Goal: Find specific fact: Find contact information

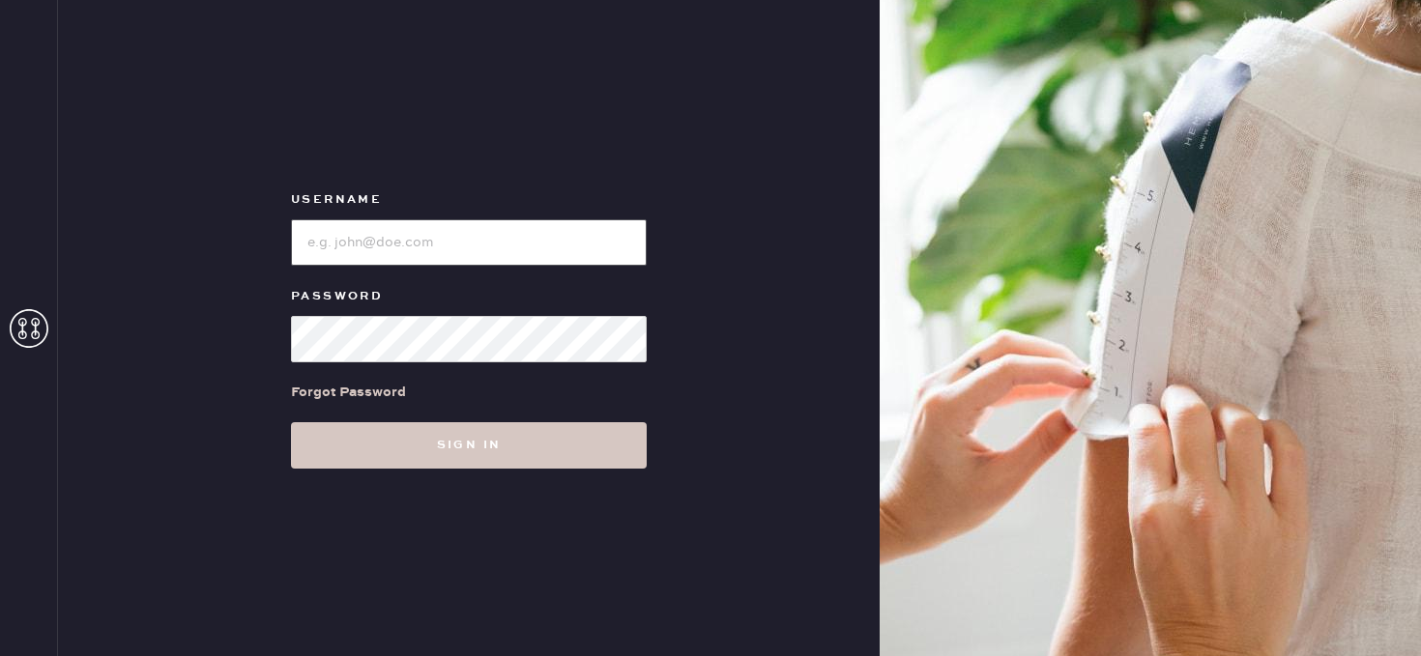
click at [429, 243] on input "loginName" at bounding box center [469, 242] width 356 height 46
type input "reformationbeverlyhills"
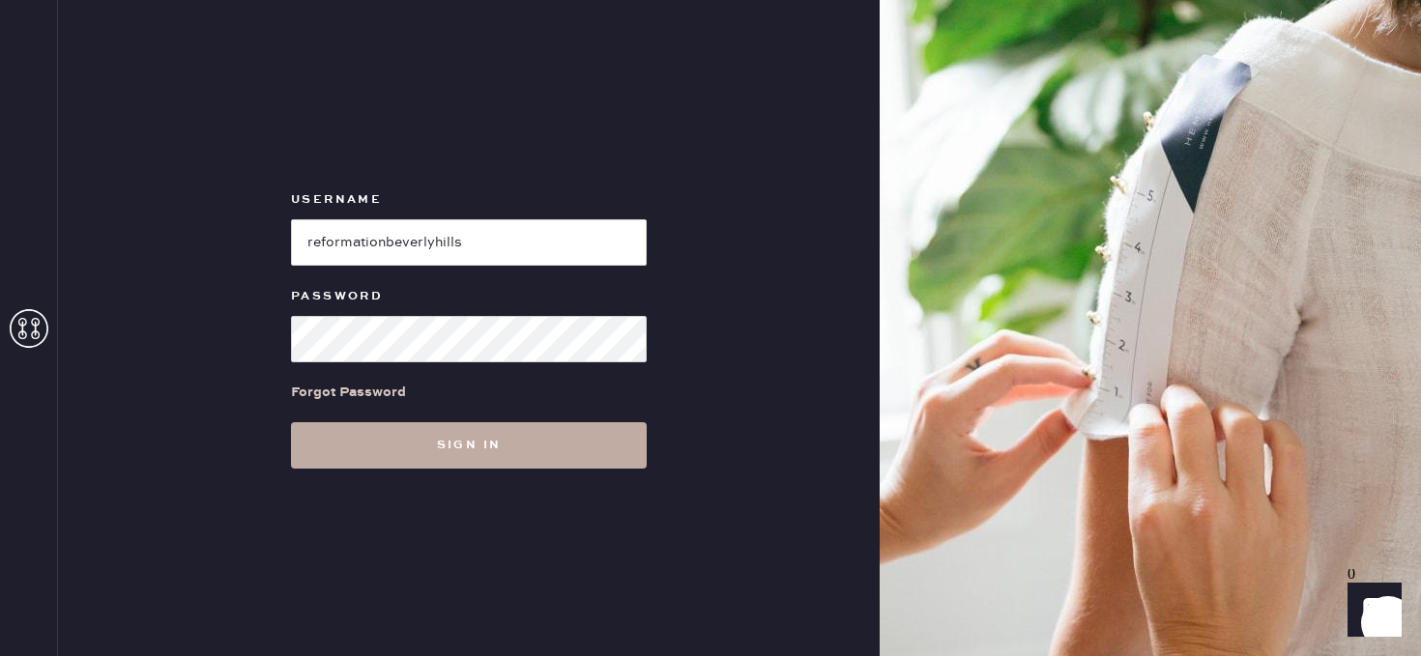
click at [510, 444] on button "Sign in" at bounding box center [469, 445] width 356 height 46
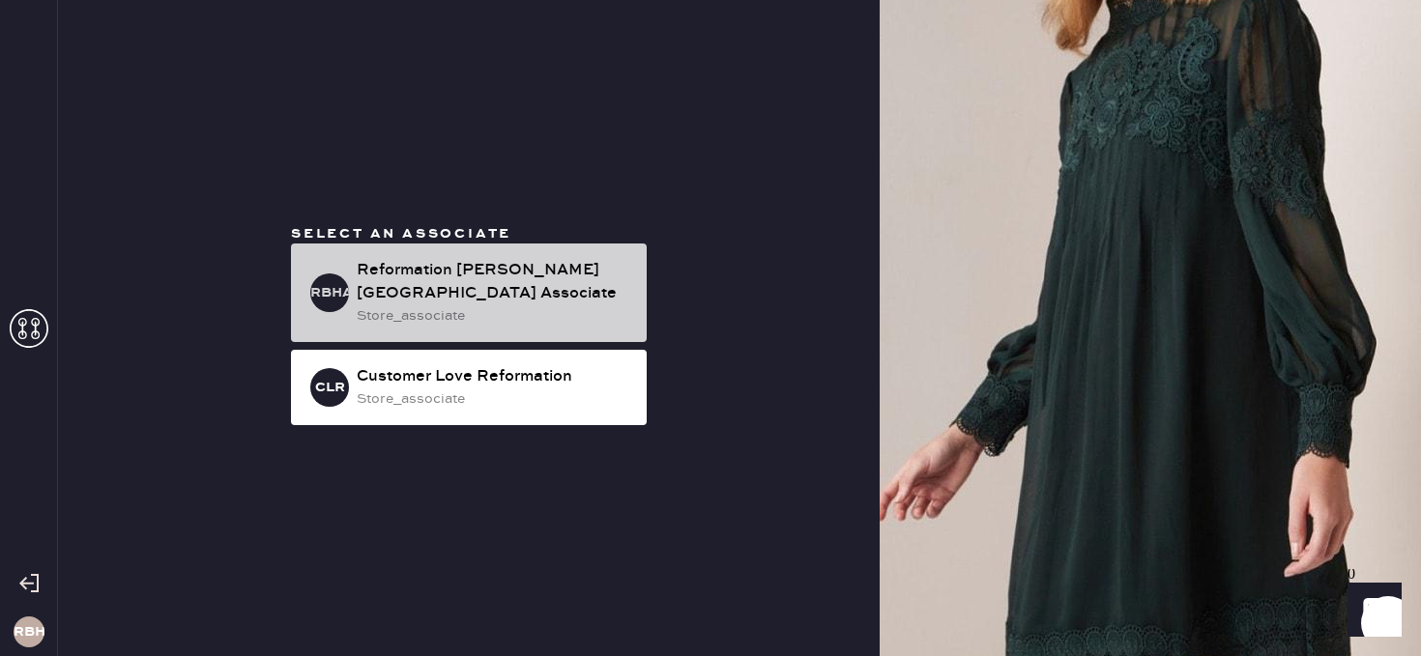
click at [455, 274] on div "Reformation [PERSON_NAME][GEOGRAPHIC_DATA] Associate" at bounding box center [494, 282] width 275 height 46
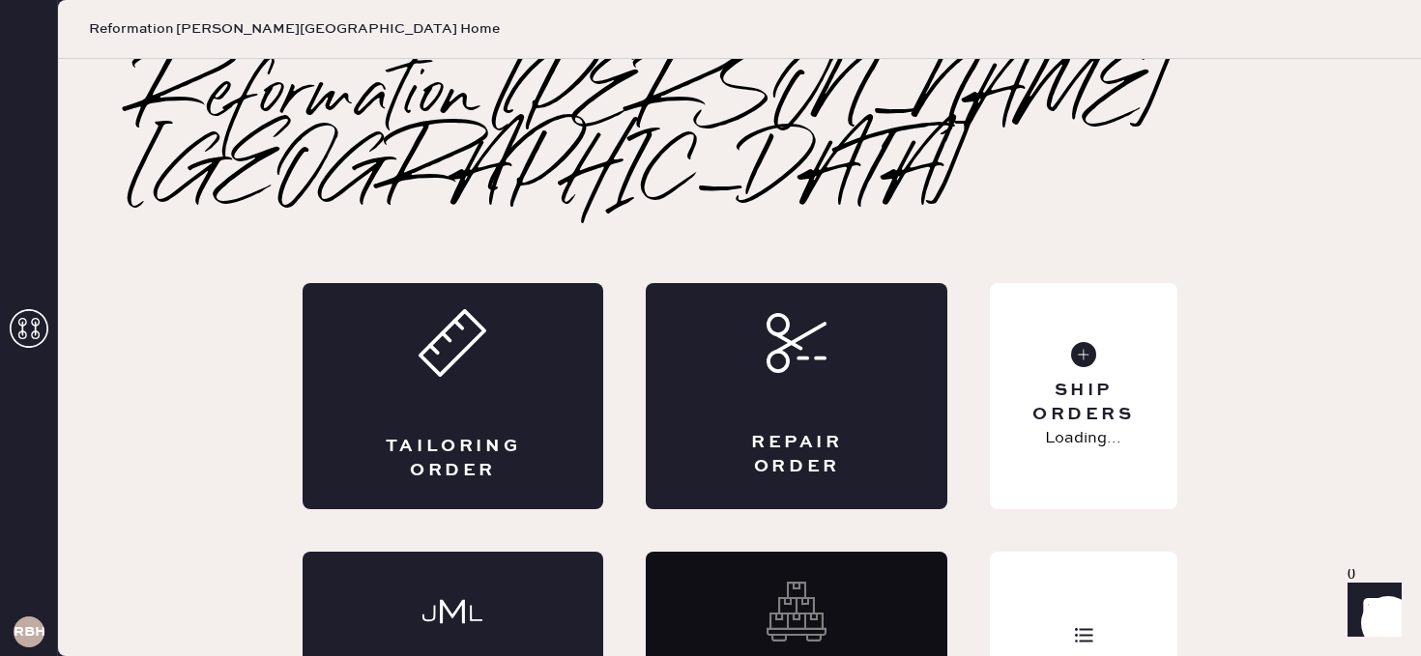
scroll to position [44, 0]
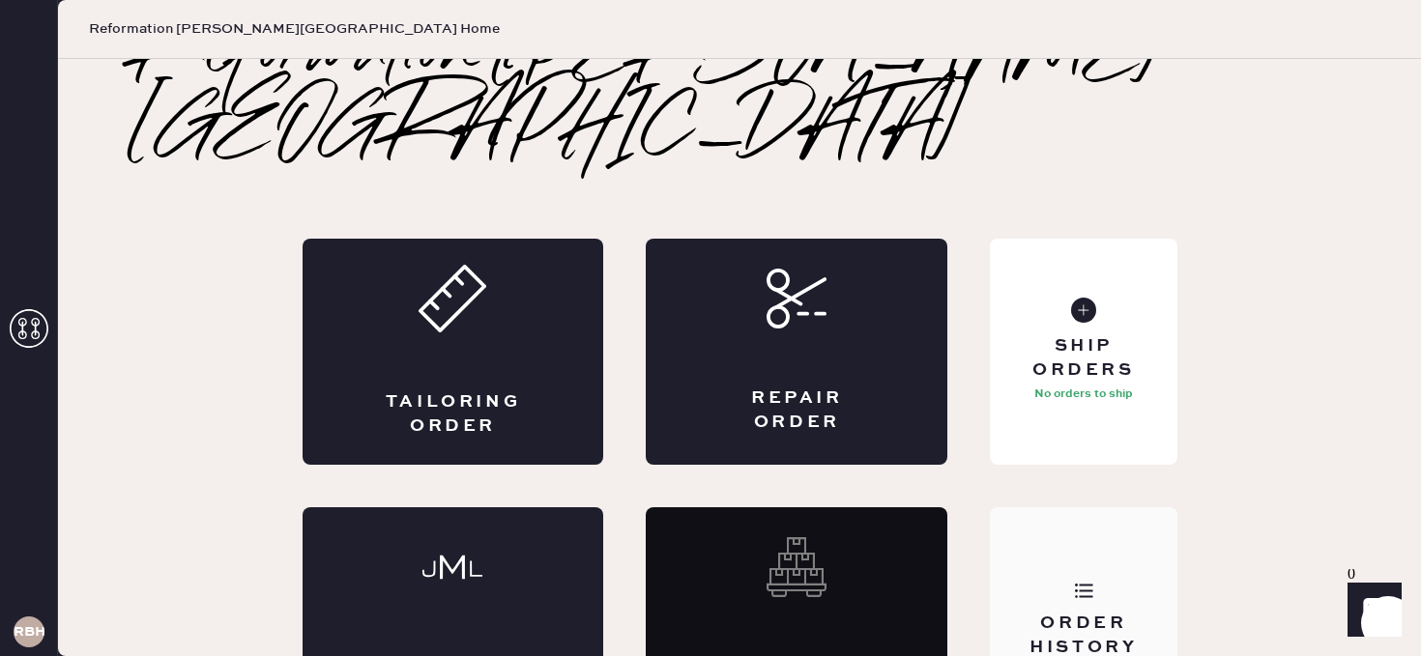
click at [1075, 612] on div "Order History" at bounding box center [1083, 636] width 156 height 48
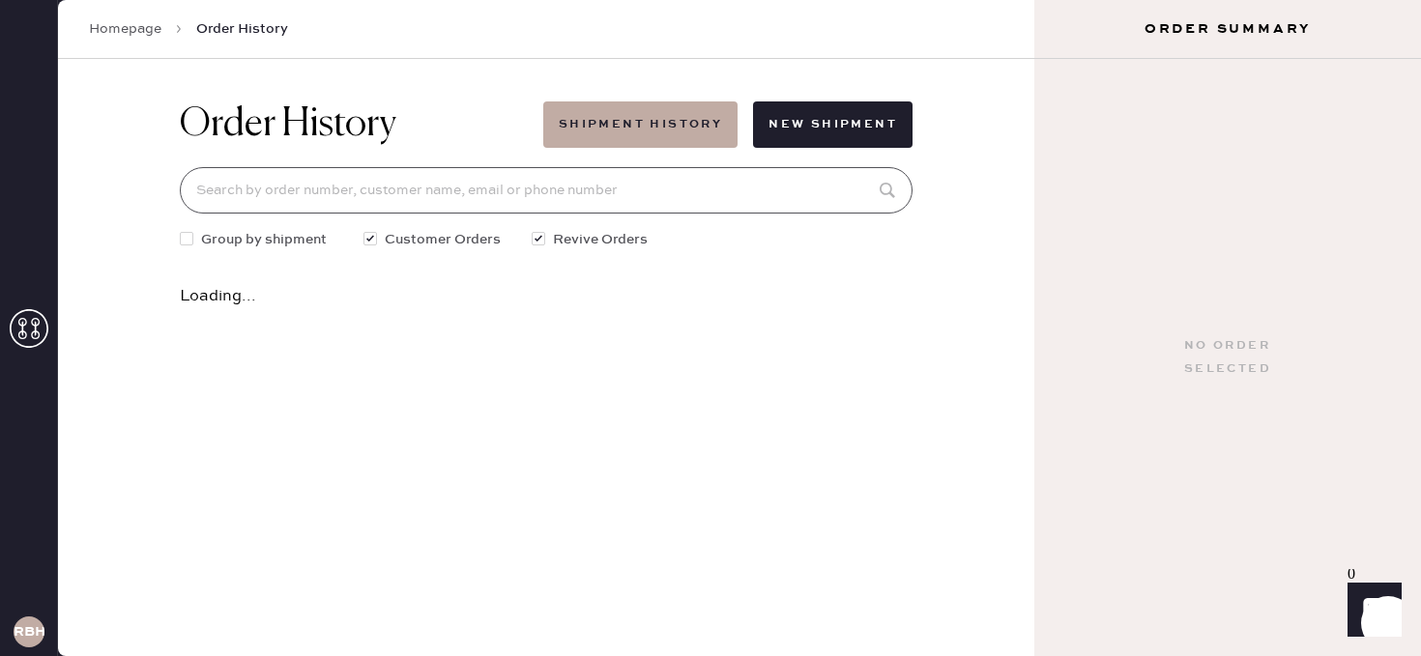
click at [477, 186] on input at bounding box center [546, 190] width 733 height 46
type input "j"
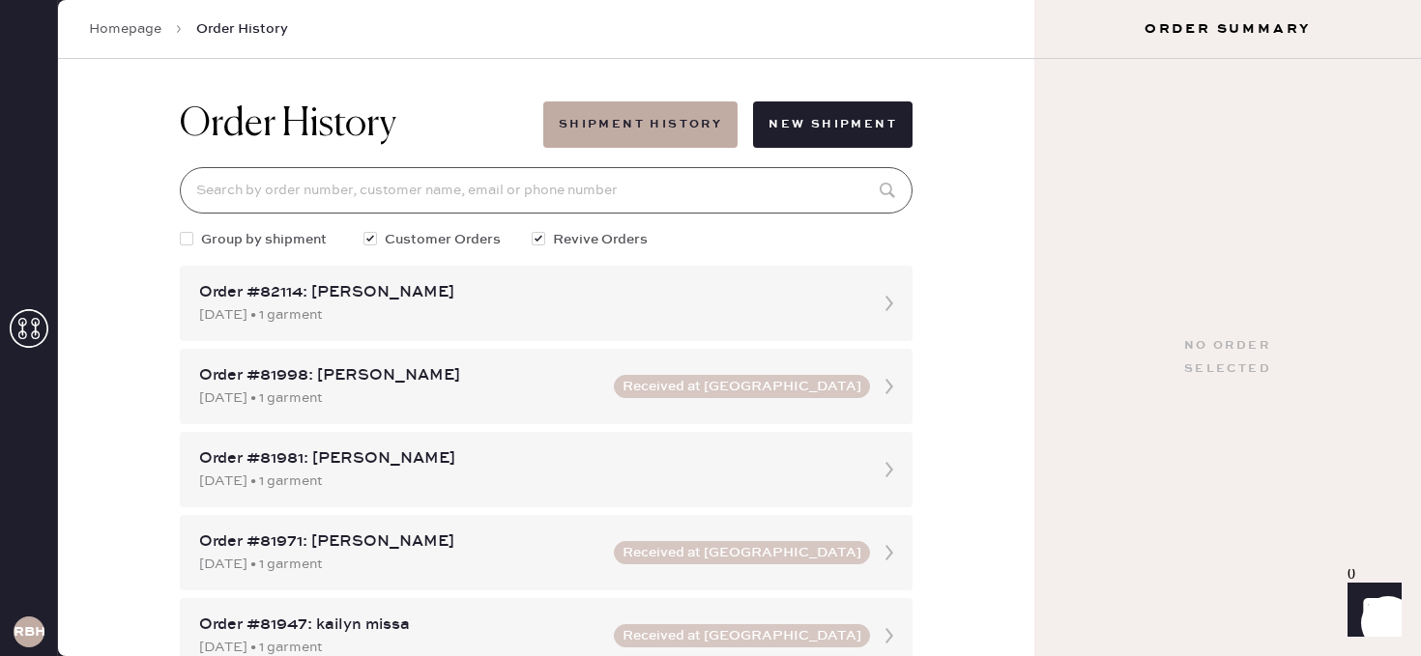
click at [533, 196] on input at bounding box center [546, 190] width 733 height 46
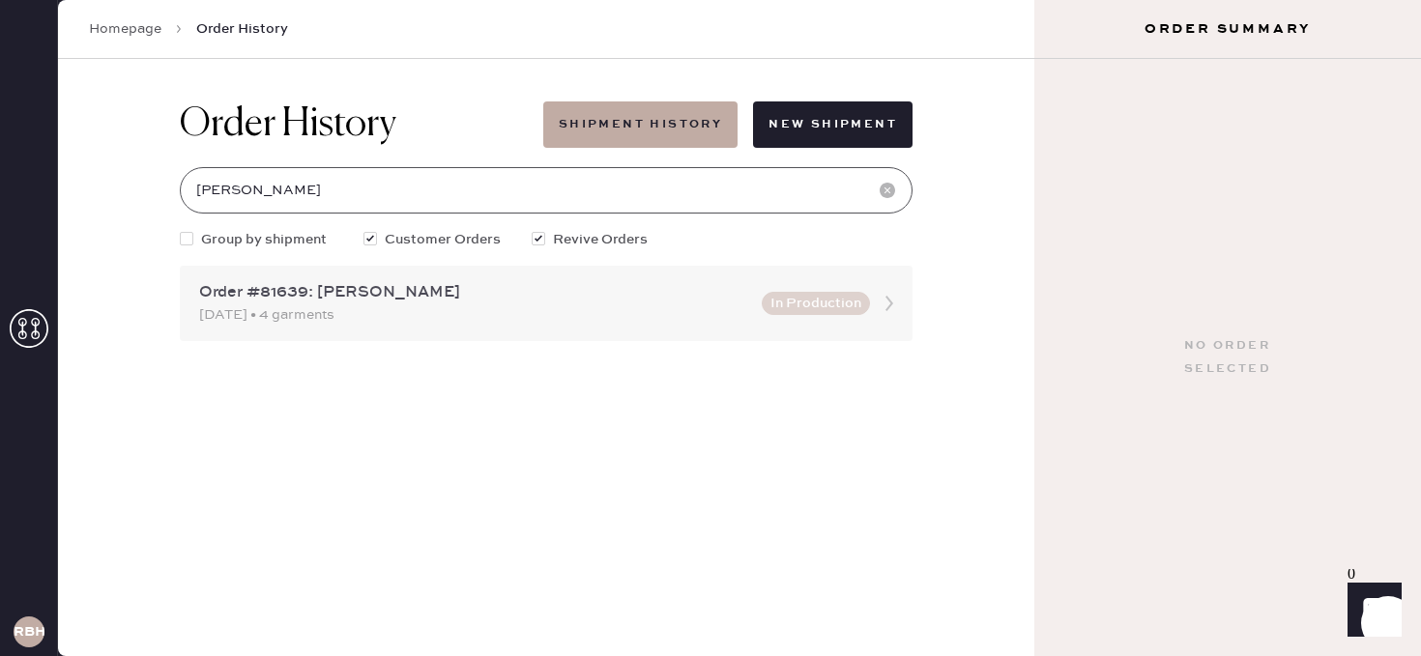
type input "[PERSON_NAME]"
click at [490, 301] on div "Order #81639: [PERSON_NAME]" at bounding box center [474, 292] width 551 height 23
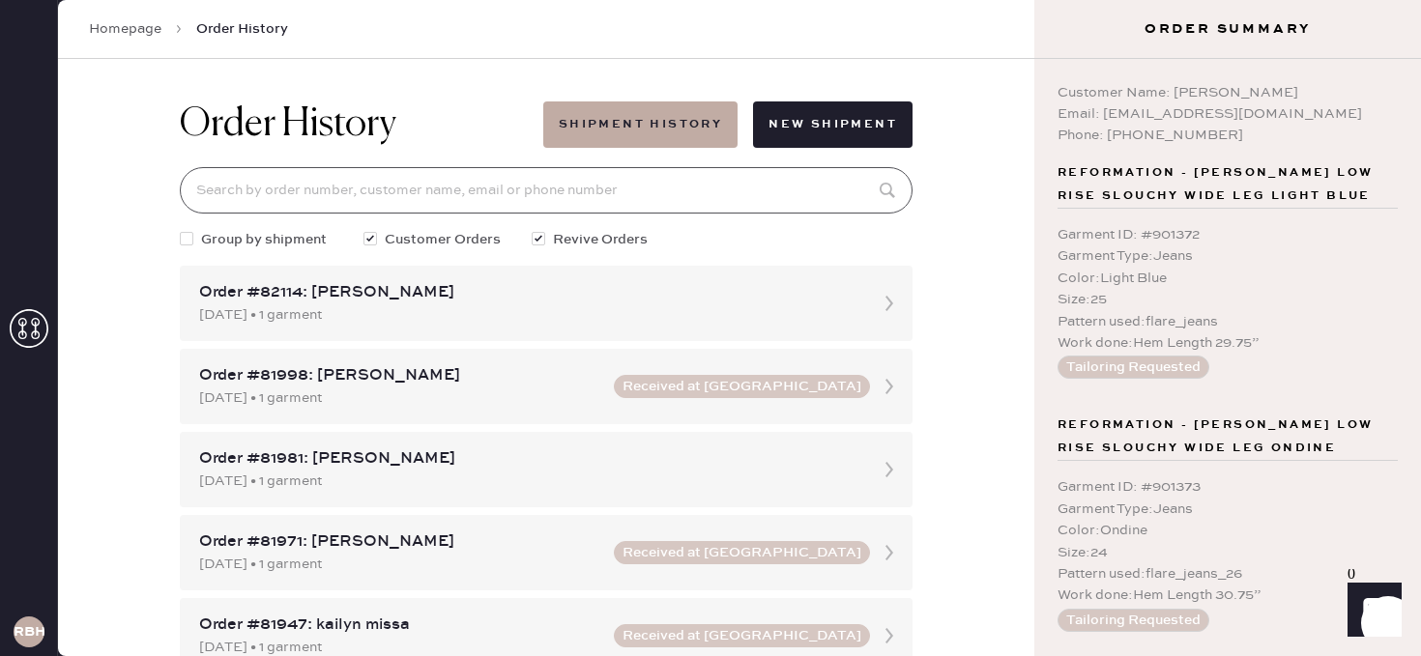
click at [507, 191] on input at bounding box center [546, 190] width 733 height 46
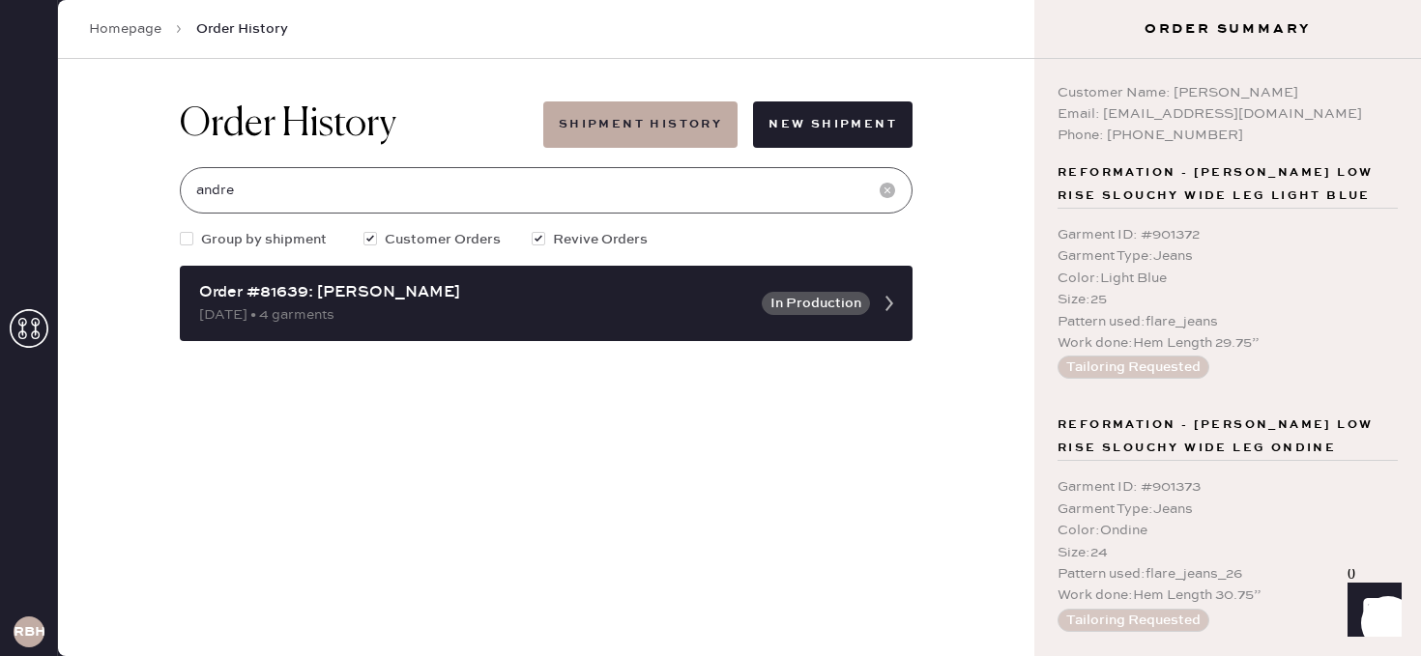
type input "andre"
drag, startPoint x: 1300, startPoint y: 121, endPoint x: 1103, endPoint y: 116, distance: 197.2
click at [1103, 116] on div "Email: [EMAIL_ADDRESS][DOMAIN_NAME]" at bounding box center [1227, 113] width 340 height 21
copy div "[EMAIL_ADDRESS][DOMAIN_NAME]"
click at [24, 320] on icon at bounding box center [29, 328] width 39 height 39
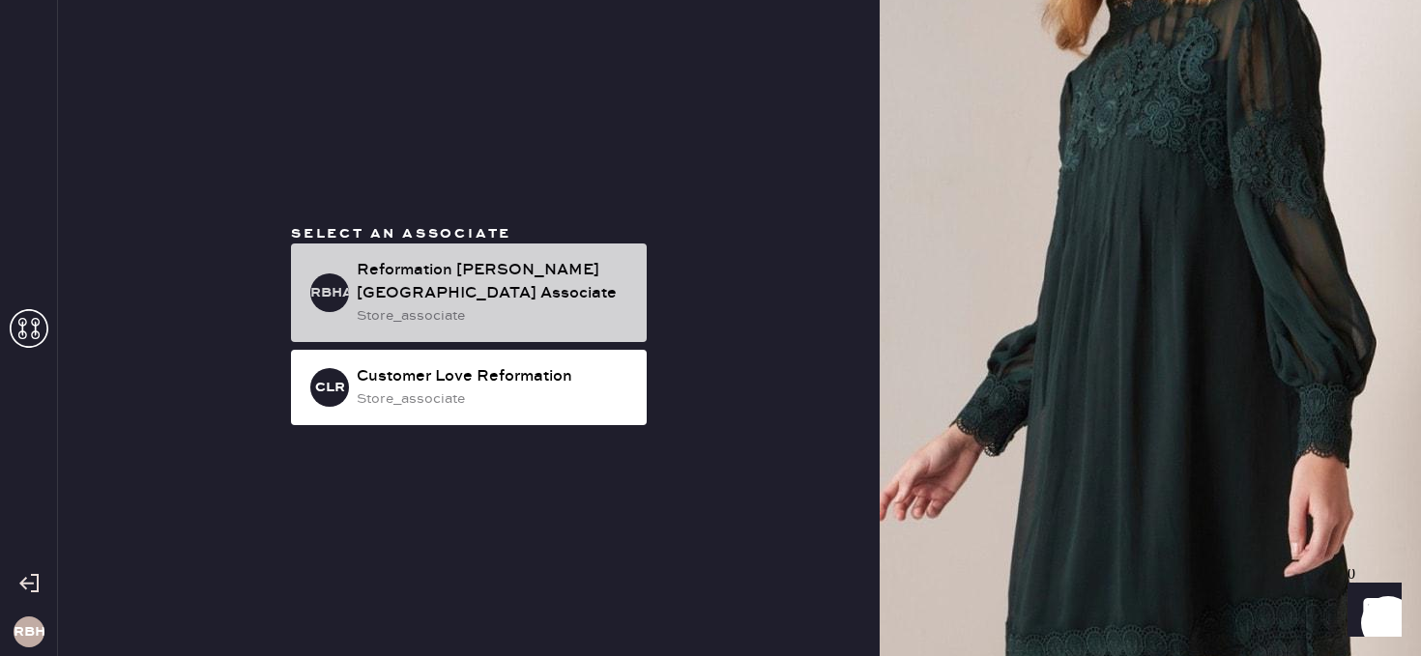
click at [539, 284] on div "Reformation [PERSON_NAME][GEOGRAPHIC_DATA] Associate" at bounding box center [494, 282] width 275 height 46
